Goal: Information Seeking & Learning: Learn about a topic

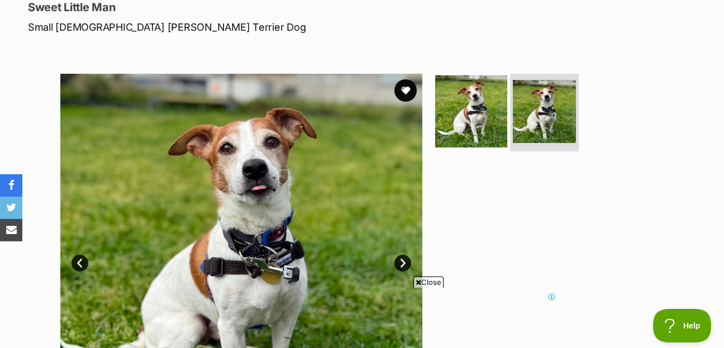
click at [470, 82] on img at bounding box center [471, 111] width 72 height 72
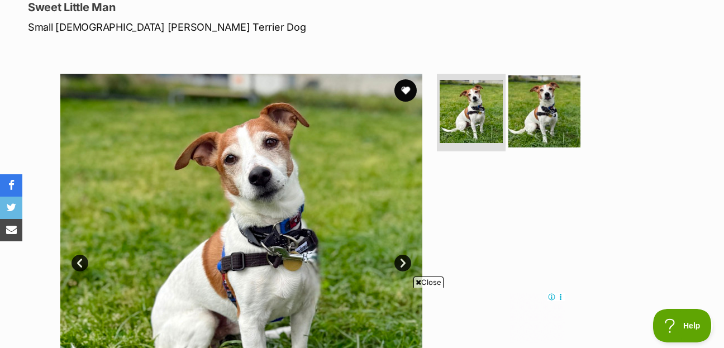
click at [546, 80] on img at bounding box center [544, 111] width 72 height 72
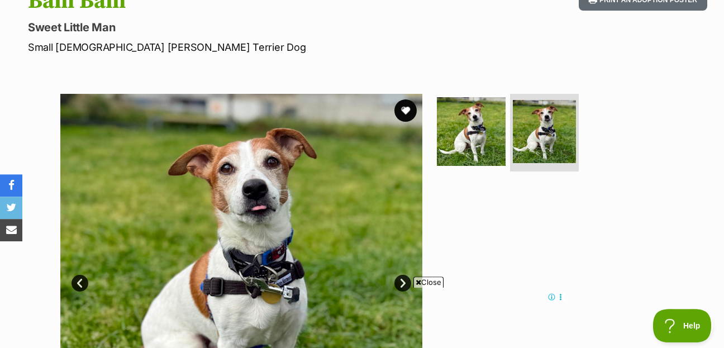
scroll to position [121, 0]
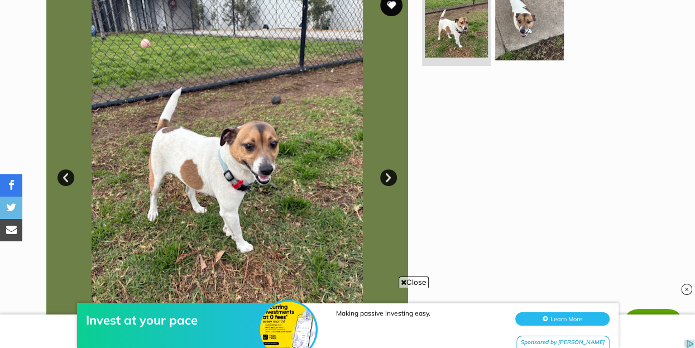
scroll to position [302, 0]
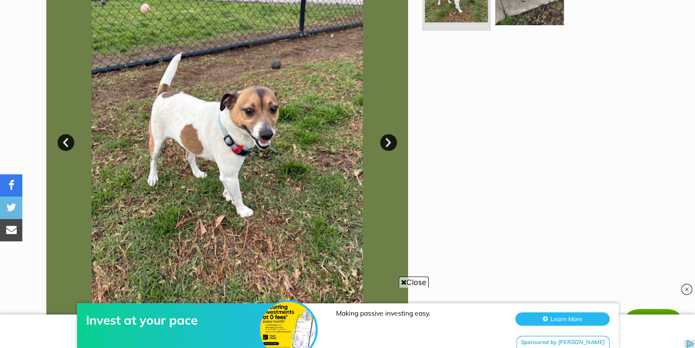
click at [389, 134] on link "Next" at bounding box center [388, 142] width 17 height 17
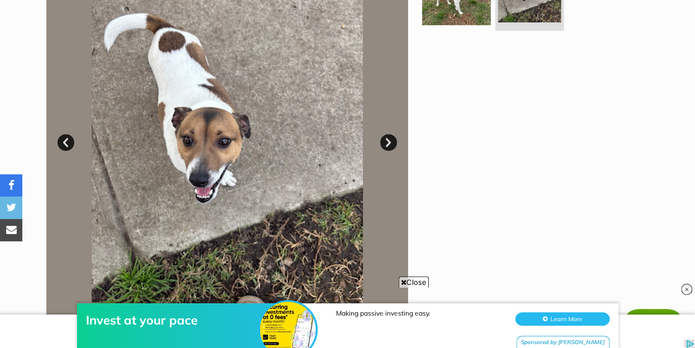
click at [389, 134] on link "Next" at bounding box center [388, 142] width 17 height 17
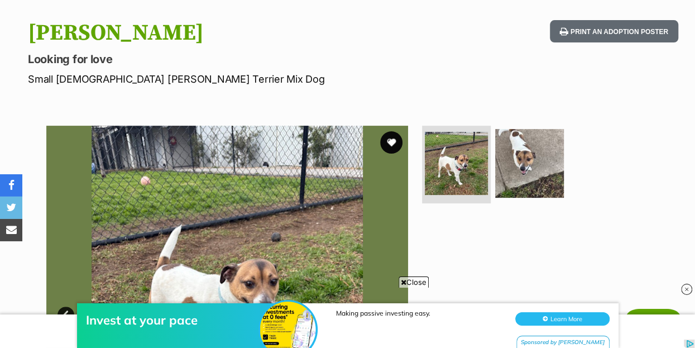
scroll to position [121, 0]
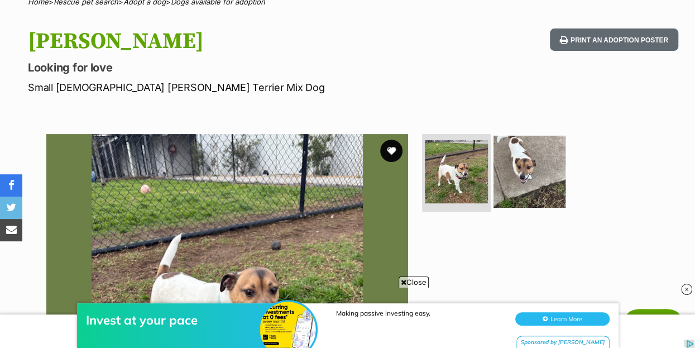
click at [542, 144] on img at bounding box center [530, 171] width 72 height 72
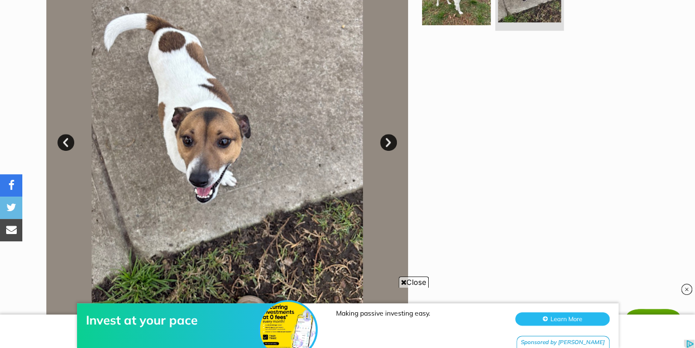
scroll to position [0, 0]
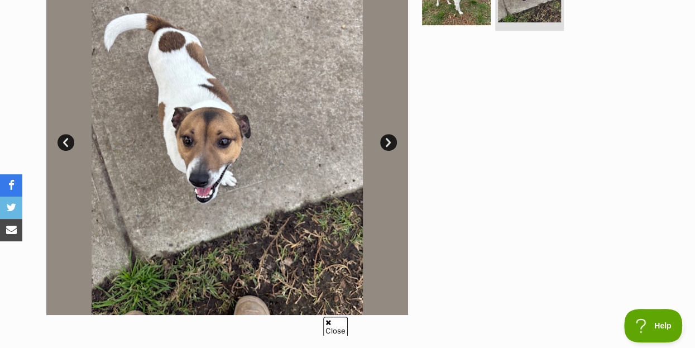
click at [386, 134] on link "Next" at bounding box center [388, 142] width 17 height 17
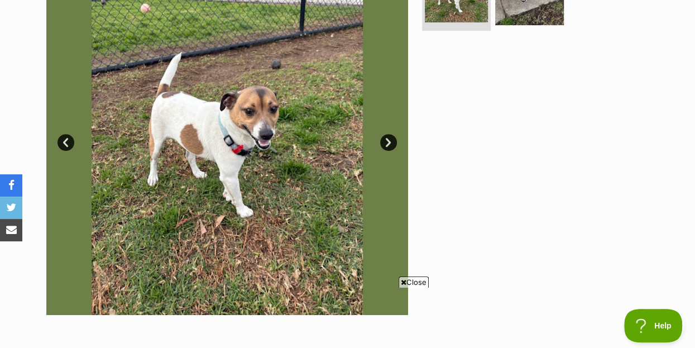
click at [386, 134] on link "Next" at bounding box center [388, 142] width 17 height 17
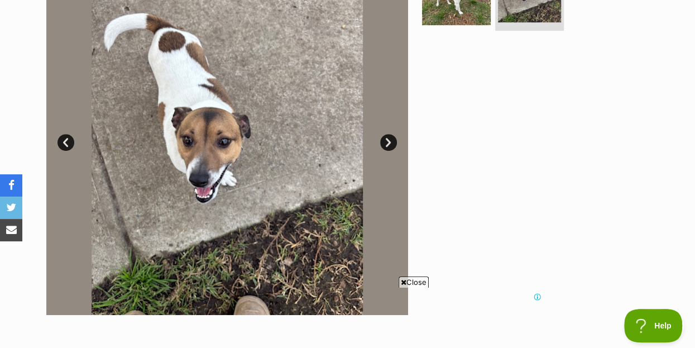
click at [386, 134] on link "Next" at bounding box center [388, 142] width 17 height 17
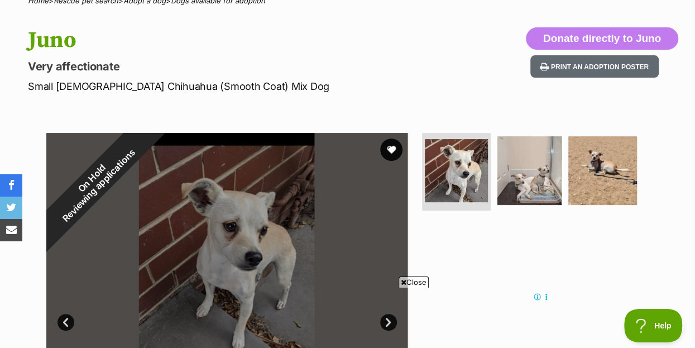
scroll to position [121, 0]
